Goal: Transaction & Acquisition: Purchase product/service

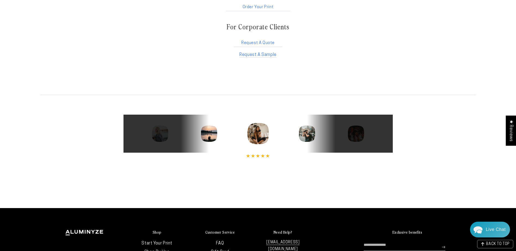
scroll to position [1034, 0]
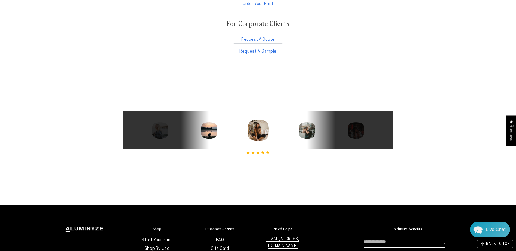
click at [380, 133] on icon "Next" at bounding box center [378, 130] width 7 height 7
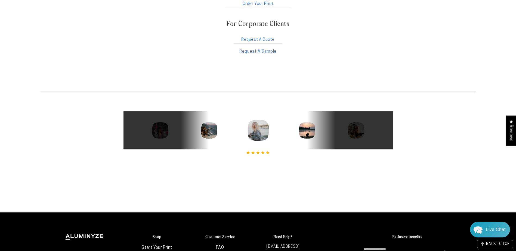
click at [380, 133] on icon "Next" at bounding box center [378, 130] width 7 height 7
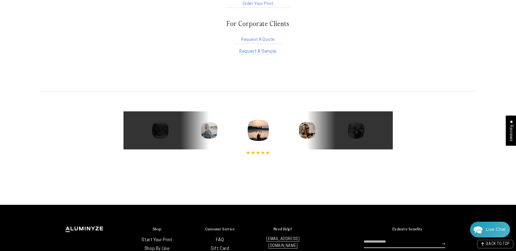
click at [380, 133] on icon "Next" at bounding box center [378, 130] width 7 height 7
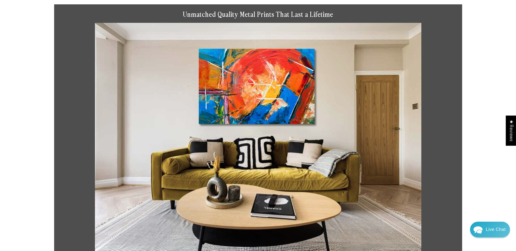
scroll to position [0, 0]
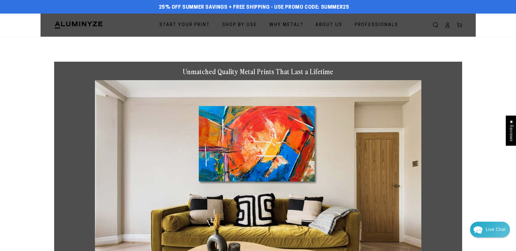
click at [293, 27] on span "Why Metal?" at bounding box center [286, 25] width 34 height 8
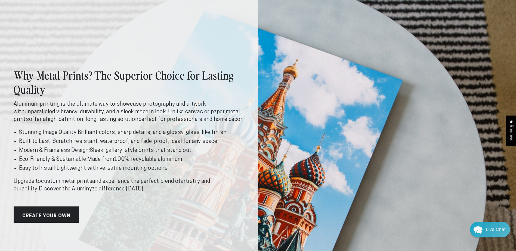
scroll to position [54, 0]
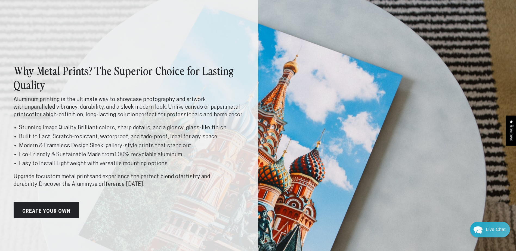
click at [53, 213] on link "Create Your Own" at bounding box center [46, 210] width 65 height 16
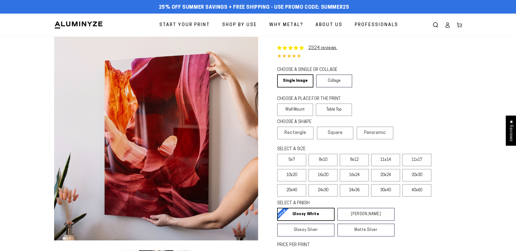
select select "**********"
click at [317, 179] on label "16x20" at bounding box center [323, 175] width 29 height 13
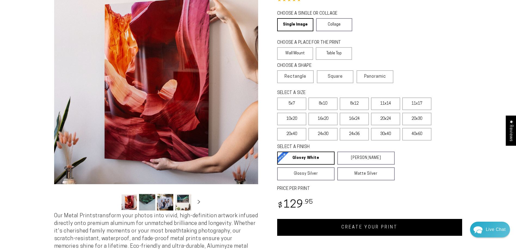
scroll to position [82, 0]
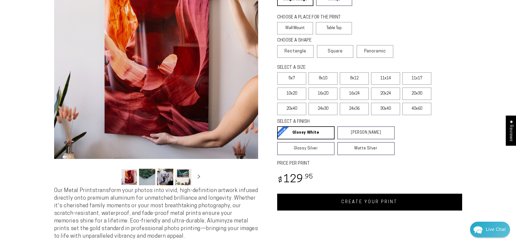
click at [311, 133] on link "Glossy White Glossy White Our bright white glossy surface increases color satur…" at bounding box center [305, 133] width 57 height 13
click at [145, 182] on button "Load image 2 in gallery view" at bounding box center [147, 177] width 16 height 17
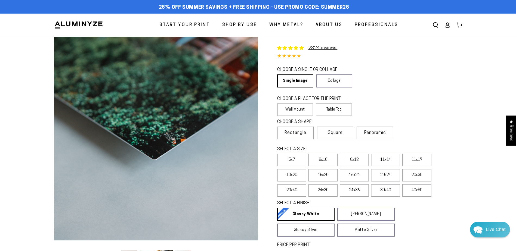
scroll to position [54, 0]
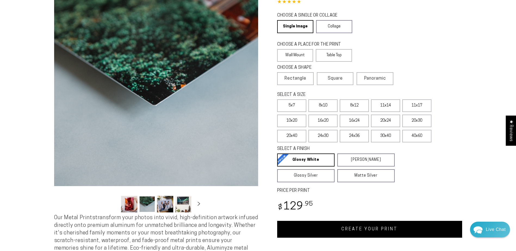
click at [161, 205] on button "Load image 3 in gallery view" at bounding box center [165, 204] width 16 height 17
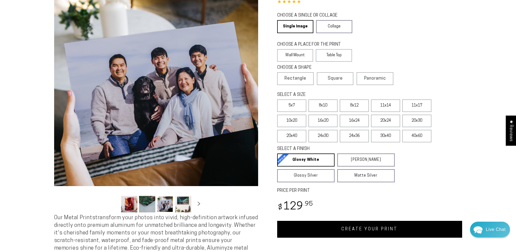
click at [182, 204] on button "Load image 4 in gallery view" at bounding box center [183, 204] width 16 height 17
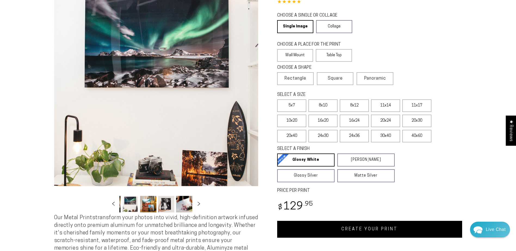
click at [146, 205] on button "Load image 5 in gallery view" at bounding box center [148, 204] width 16 height 17
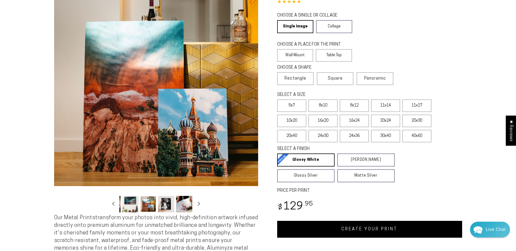
click at [164, 205] on button "Load image 6 in gallery view" at bounding box center [166, 204] width 16 height 17
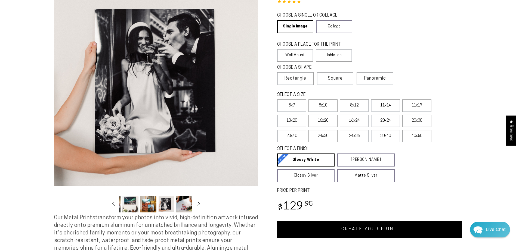
click at [181, 207] on button "Load image 7 in gallery view" at bounding box center [184, 204] width 16 height 17
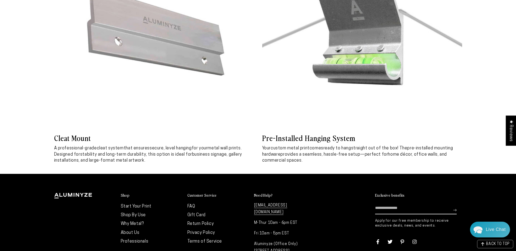
scroll to position [2477, 0]
